Goal: Ask a question

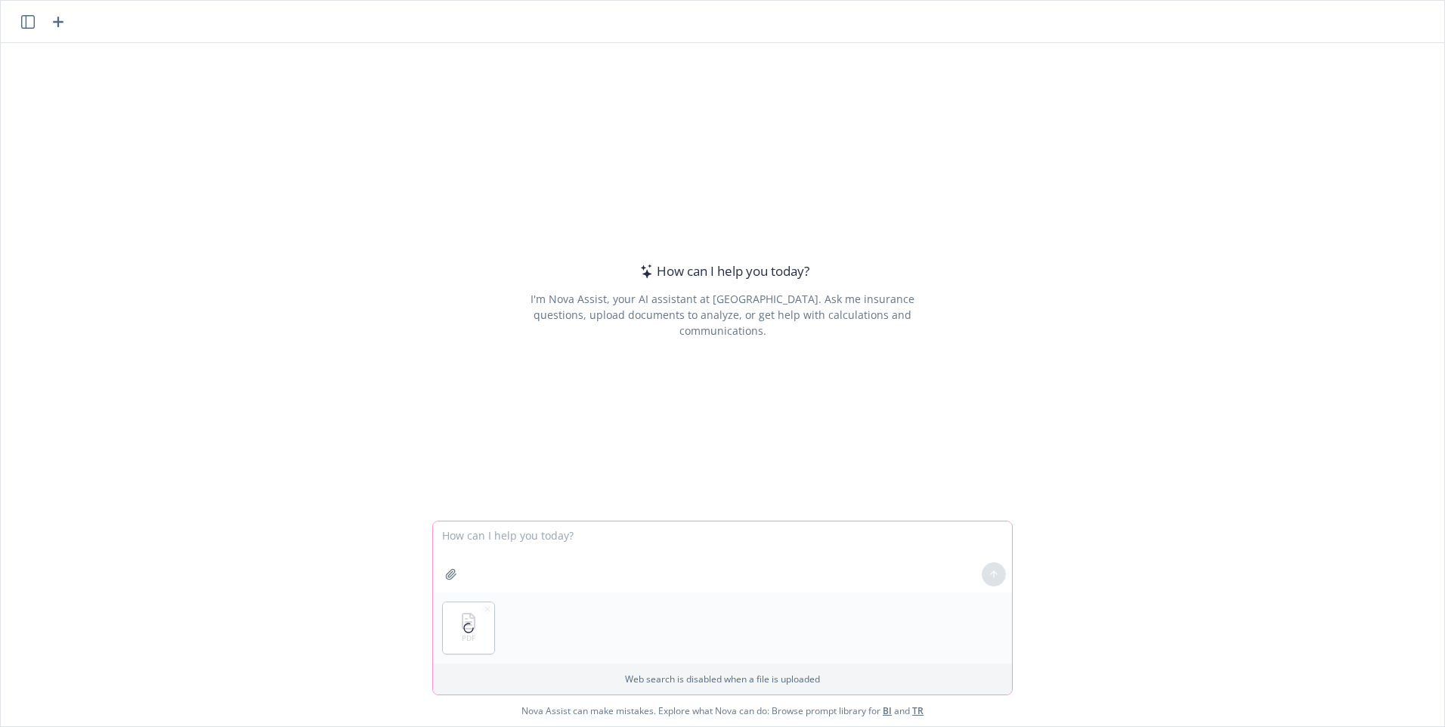
click at [481, 540] on textarea at bounding box center [722, 557] width 579 height 71
type textarea "D"
type textarea "I'm a 401k plan advisor. My client gave me this document. Does it contain appro…"
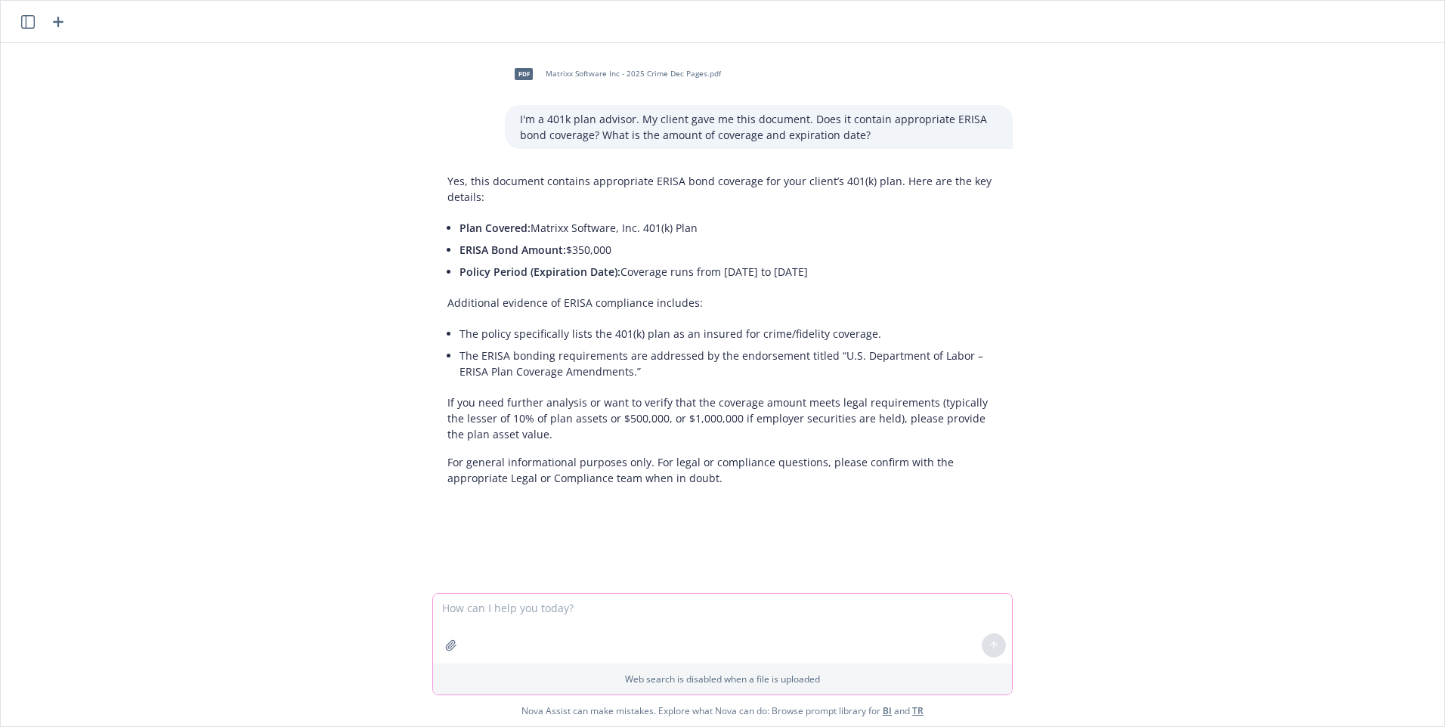
click at [488, 608] on textarea at bounding box center [722, 629] width 579 height 70
type textarea "Is there inflation protection on the $350,000?"
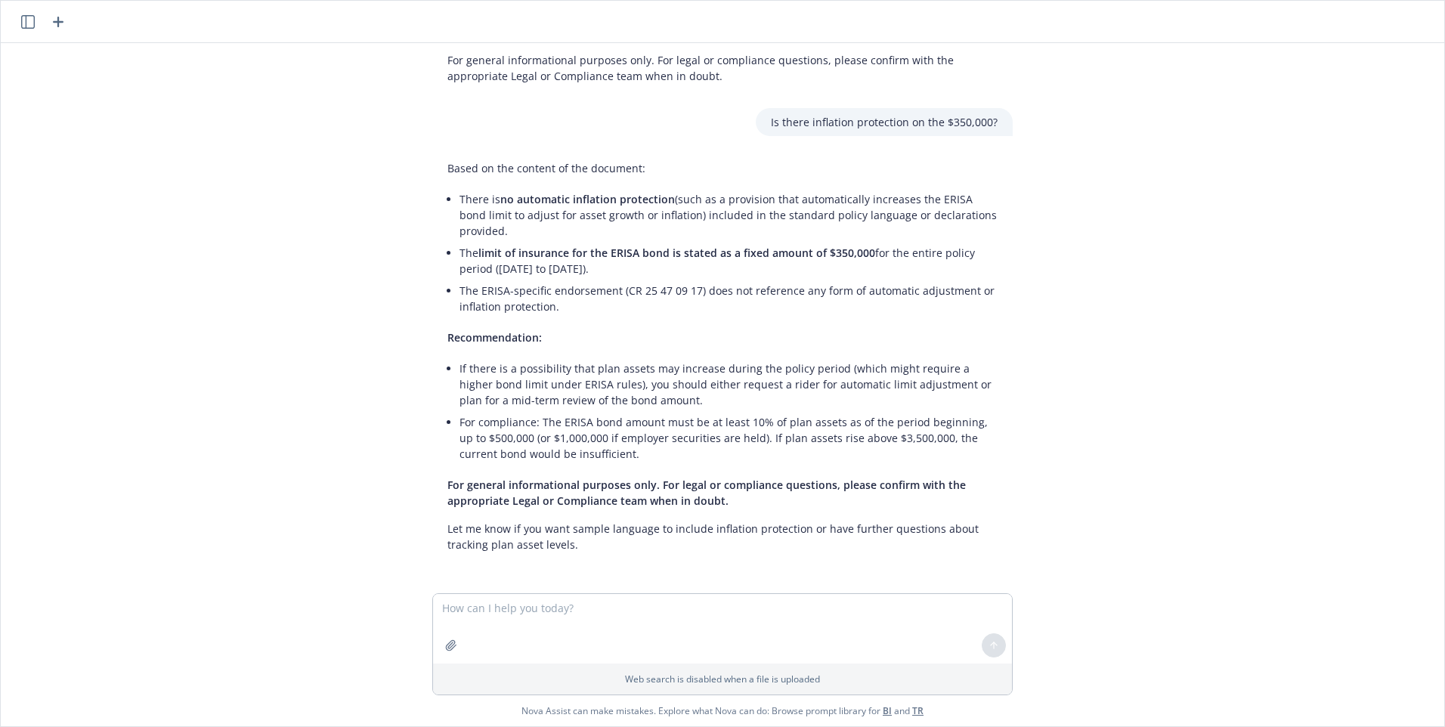
scroll to position [404, 0]
click at [497, 606] on textarea at bounding box center [722, 629] width 579 height 70
type textarea "On what page does it talk about the $350,000?"
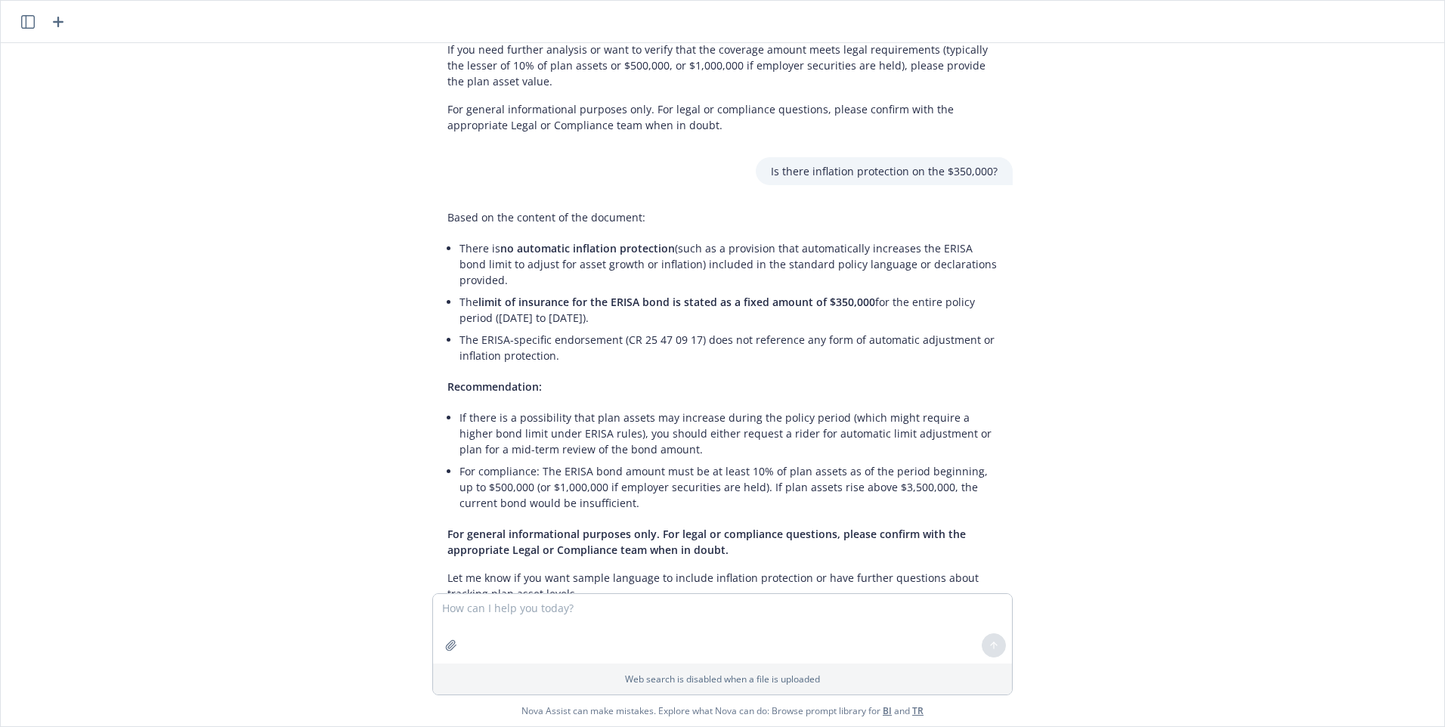
scroll to position [378, 0]
